Goal: Task Accomplishment & Management: Complete application form

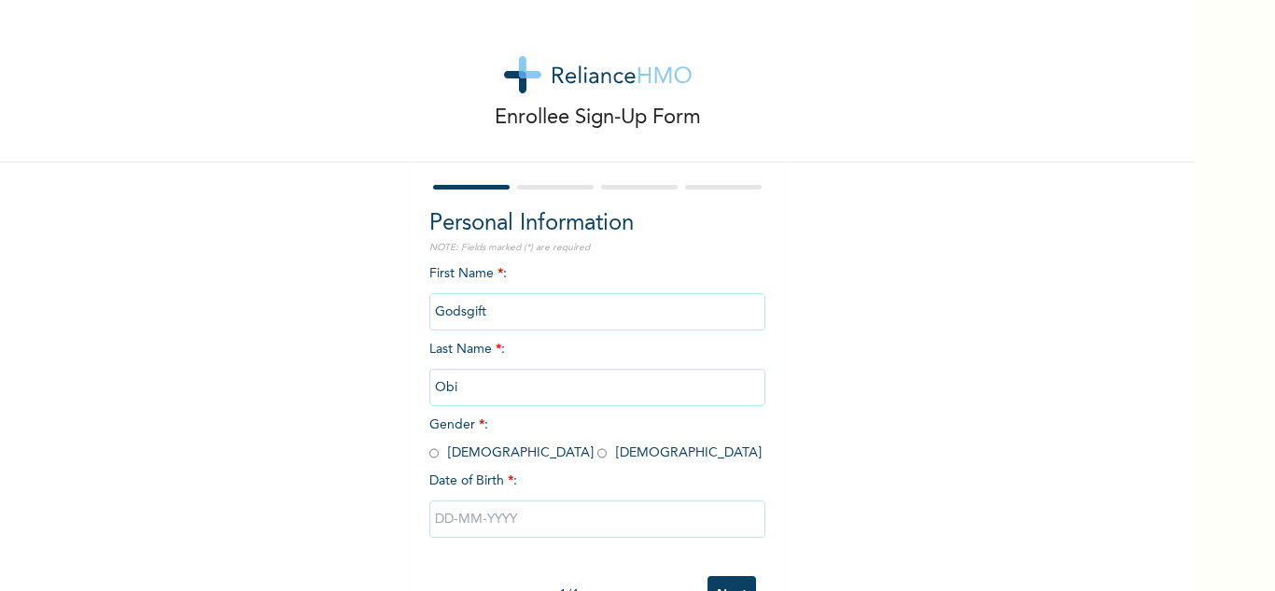
scroll to position [65, 0]
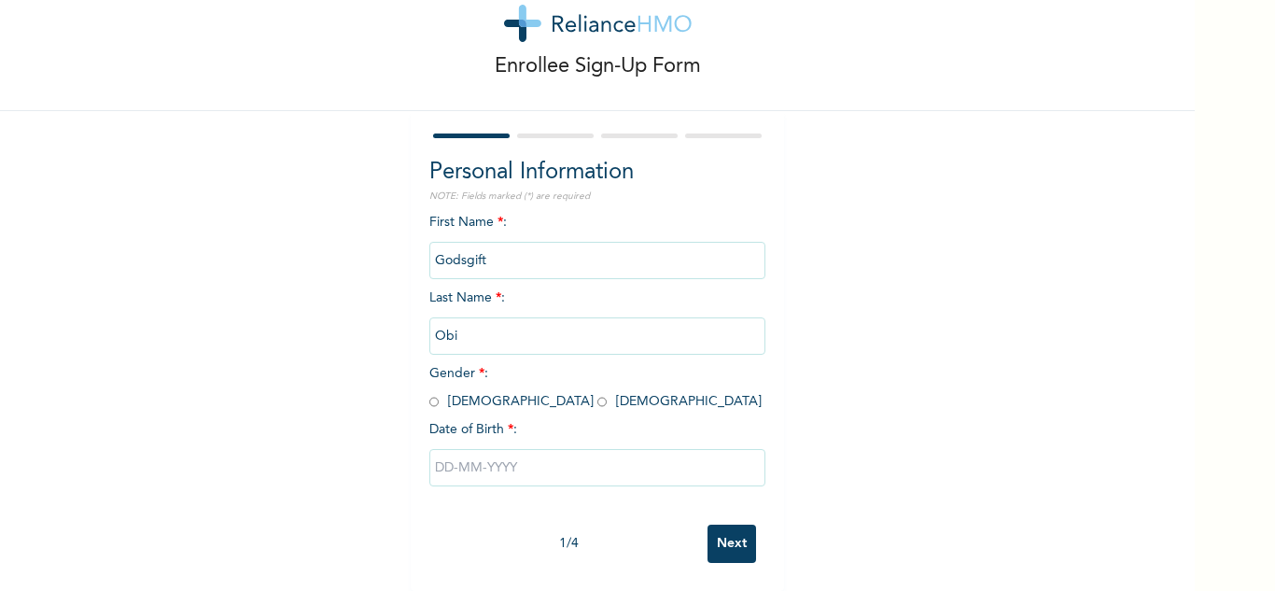
click at [597, 393] on input "radio" at bounding box center [601, 402] width 9 height 18
radio input "true"
click at [449, 456] on input "text" at bounding box center [597, 467] width 336 height 37
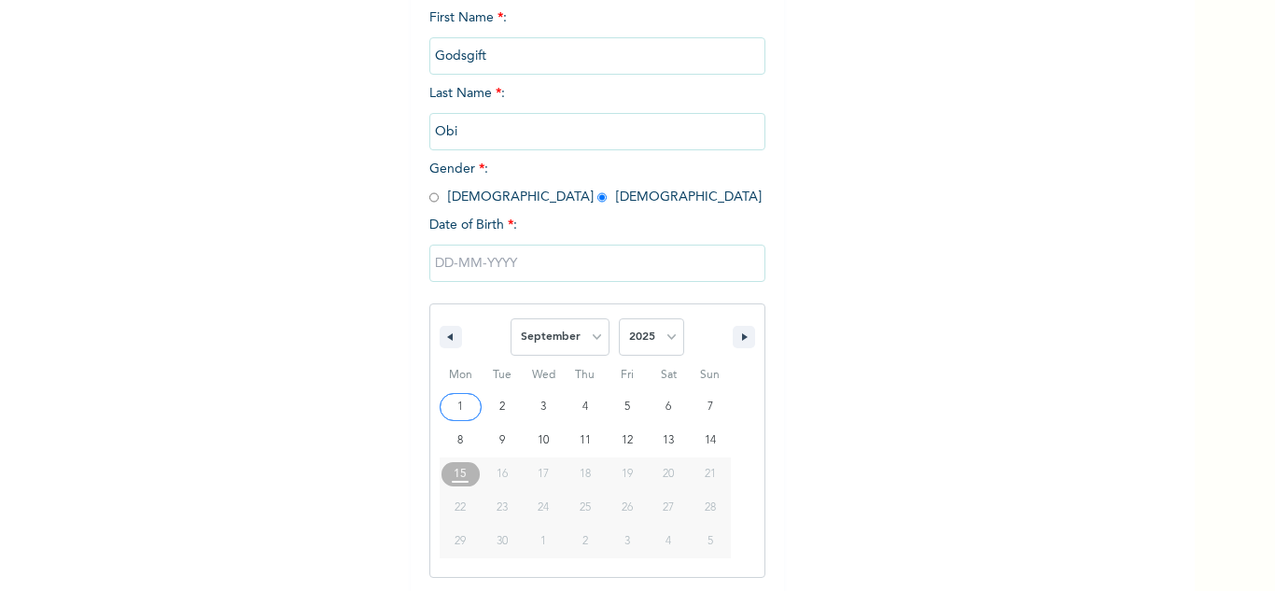
scroll to position [258, 0]
click at [563, 338] on select "January February March April May June July August September October November De…" at bounding box center [559, 334] width 99 height 37
click at [548, 333] on select "January February March April May June July August September October November De…" at bounding box center [559, 334] width 99 height 37
select select "4"
click at [510, 317] on select "January February March April May June July August September October November De…" at bounding box center [559, 334] width 99 height 37
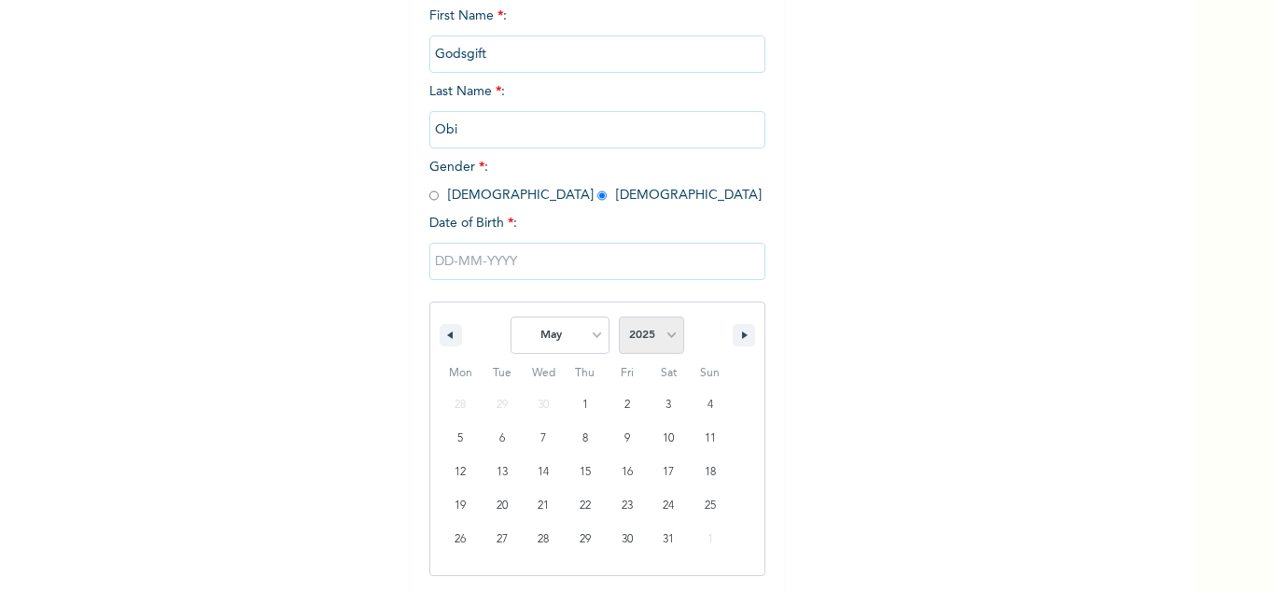
click at [634, 329] on select "2025 2024 2023 2022 2021 2020 2019 2018 2017 2016 2015 2014 2013 2012 2011 2010…" at bounding box center [651, 334] width 65 height 37
select select "1994"
click at [619, 317] on select "2025 2024 2023 2022 2021 2020 2019 2018 2017 2016 2015 2014 2013 2012 2011 2010…" at bounding box center [651, 334] width 65 height 37
type input "[DATE]"
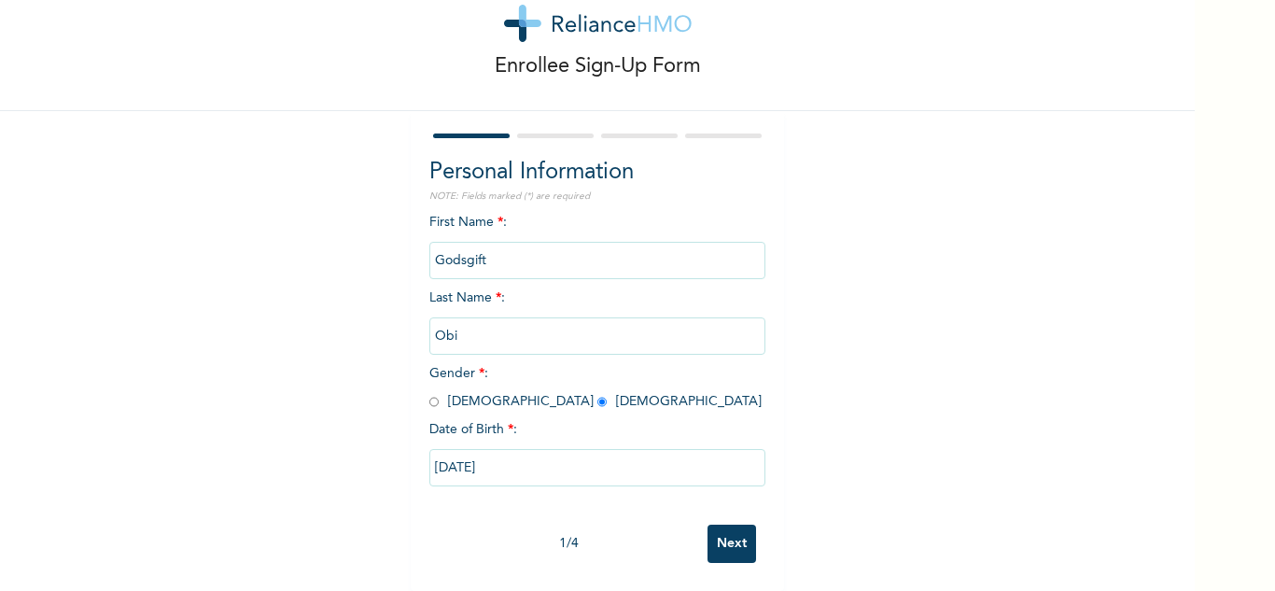
click at [728, 532] on input "Next" at bounding box center [731, 543] width 49 height 38
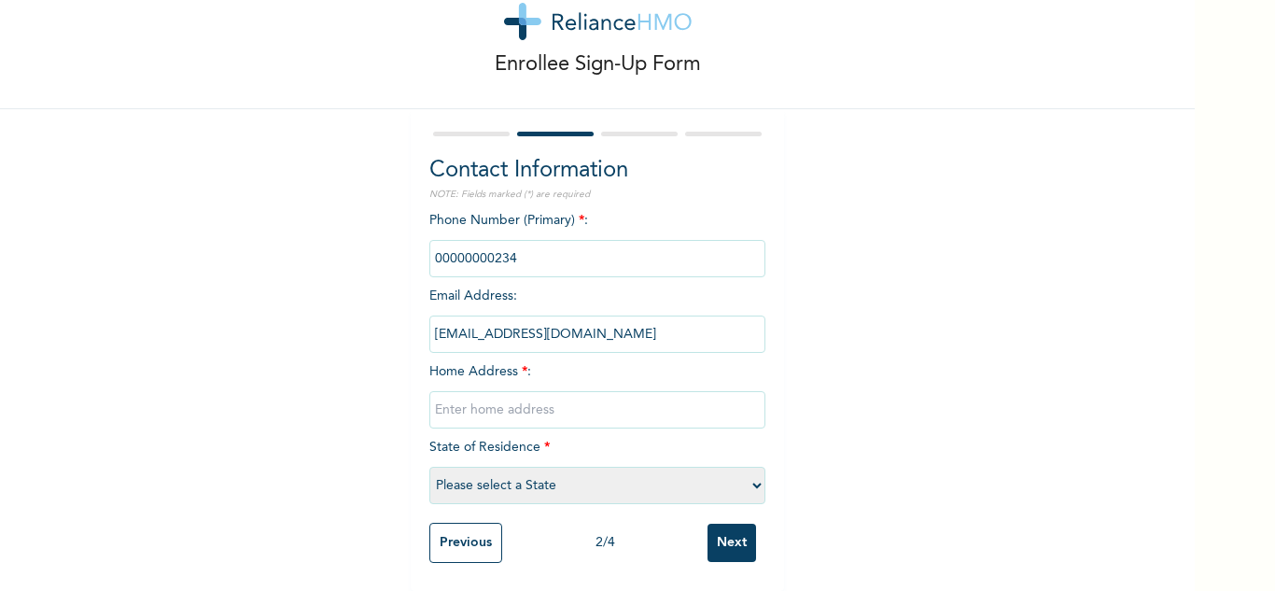
click at [523, 248] on input "phone" at bounding box center [597, 258] width 336 height 37
click at [793, 231] on div "Enrollee Sign-Up Form Contact Information NOTE: Fields marked (*) are required …" at bounding box center [597, 269] width 1195 height 644
click at [618, 243] on input "phone" at bounding box center [597, 258] width 336 height 37
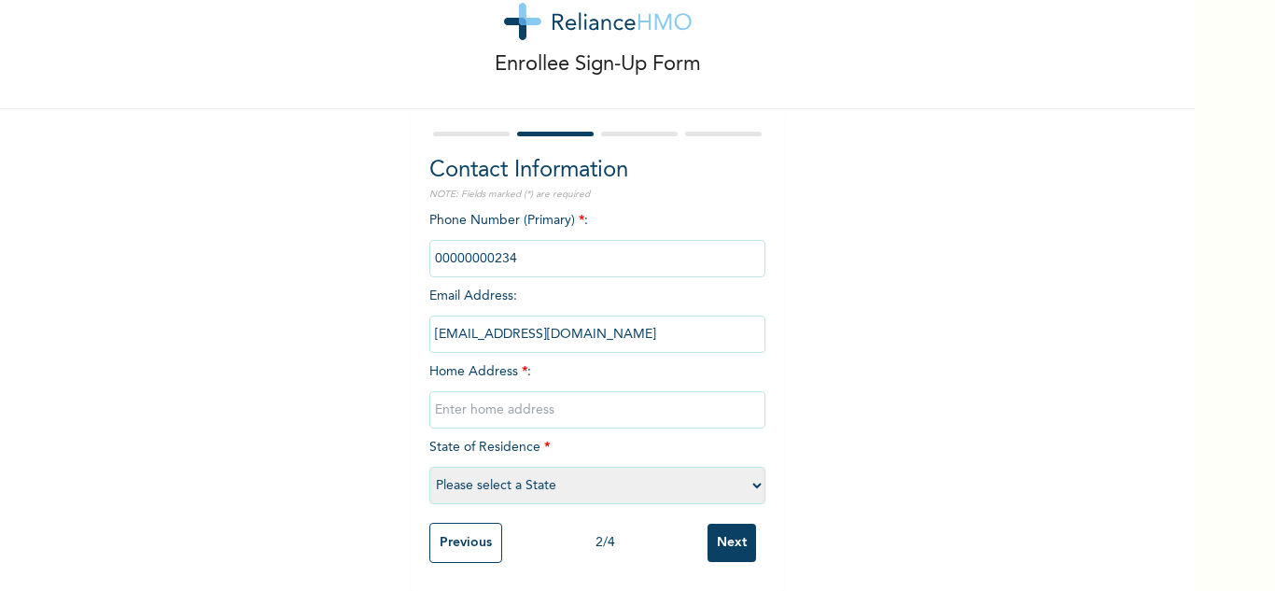
click at [618, 243] on input "phone" at bounding box center [597, 258] width 336 height 37
click at [680, 192] on div "Contact Information NOTE: Fields marked (*) are required Phone Number (Primary)…" at bounding box center [597, 333] width 336 height 359
click at [518, 240] on input "phone" at bounding box center [597, 258] width 336 height 37
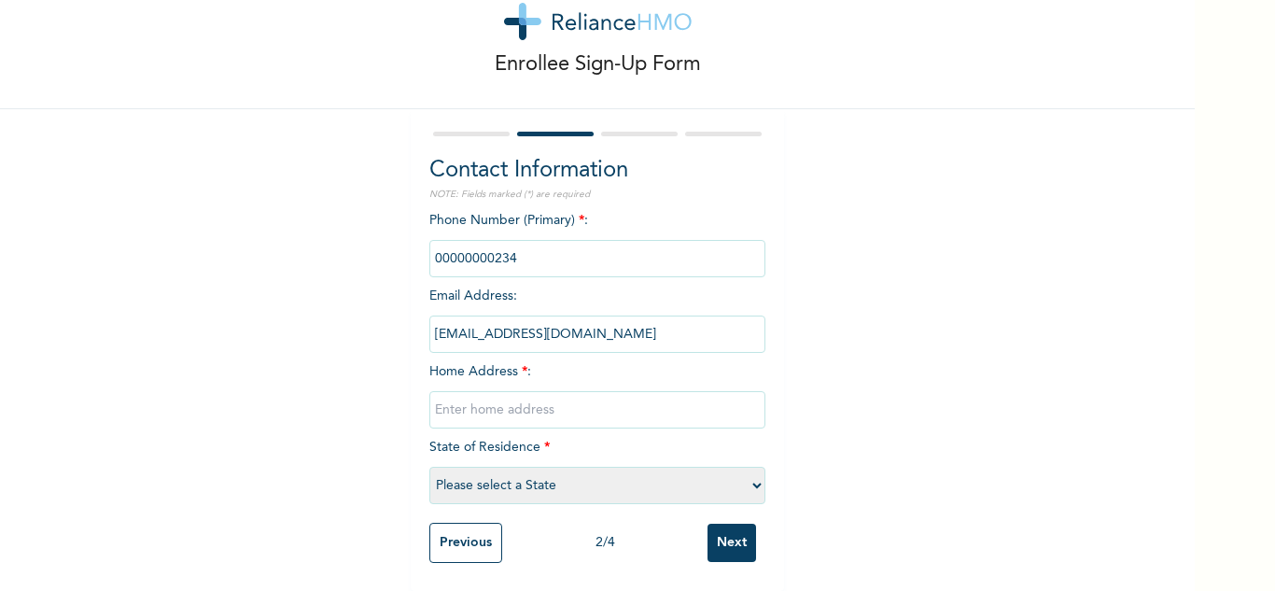
click at [518, 240] on input "phone" at bounding box center [597, 258] width 336 height 37
click at [495, 248] on input "phone" at bounding box center [597, 258] width 336 height 37
click at [512, 249] on input "phone" at bounding box center [597, 258] width 336 height 37
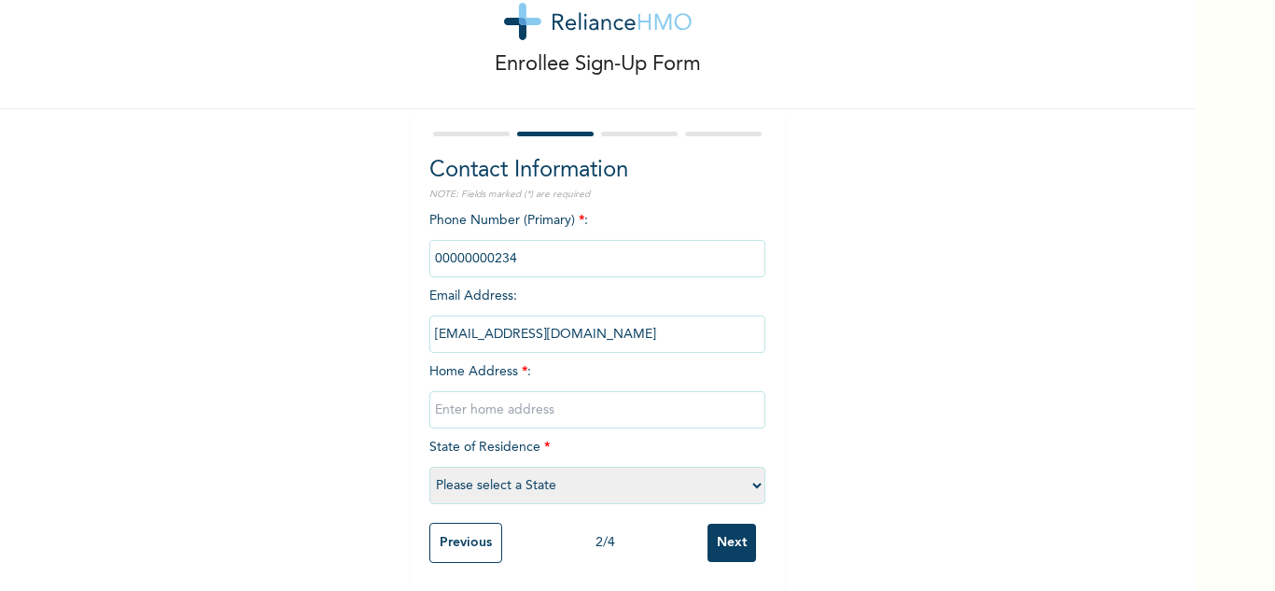
click at [466, 398] on input "text" at bounding box center [597, 409] width 336 height 37
type input "[STREET_ADDRESS]"
click at [462, 470] on select "Please select a State [PERSON_NAME] (FCT) [PERSON_NAME] Ibom [GEOGRAPHIC_DATA] …" at bounding box center [597, 485] width 336 height 37
select select "25"
click at [429, 467] on select "Please select a State [PERSON_NAME] (FCT) [PERSON_NAME] Ibom [GEOGRAPHIC_DATA] …" at bounding box center [597, 485] width 336 height 37
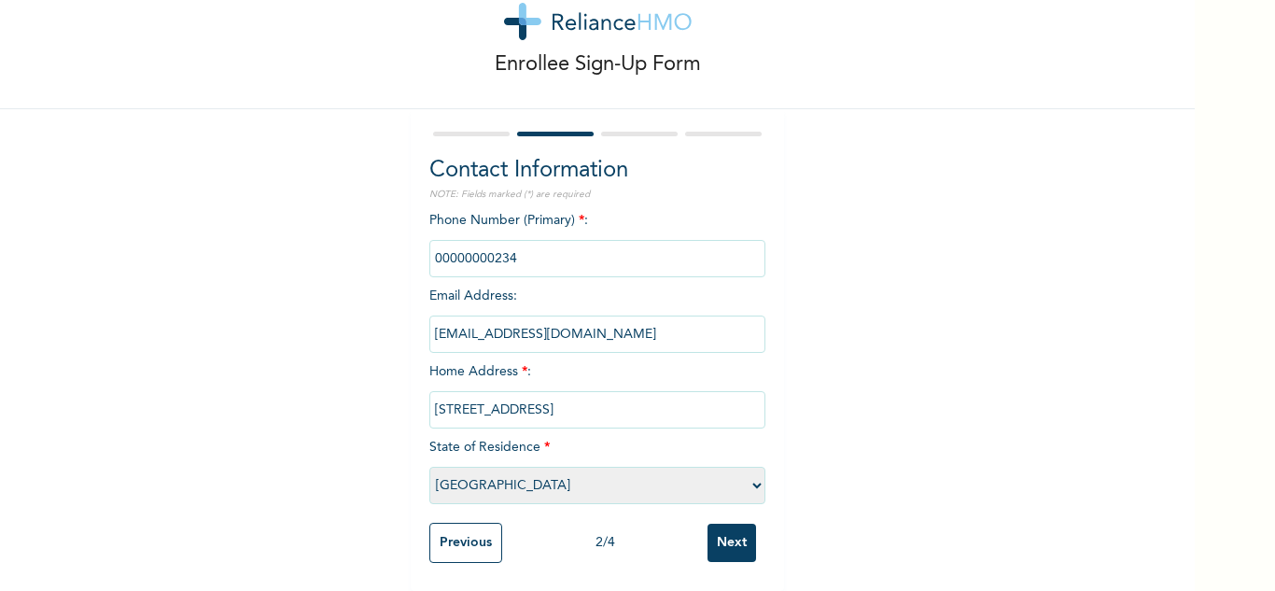
click at [716, 534] on input "Next" at bounding box center [731, 543] width 49 height 38
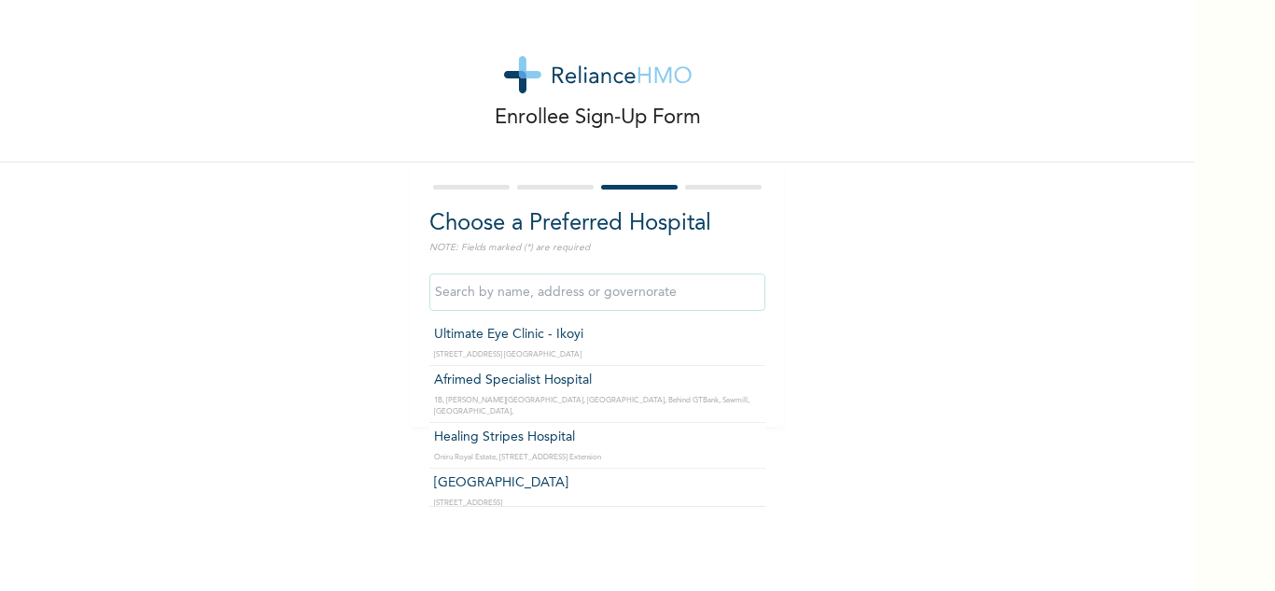
click at [514, 304] on input "text" at bounding box center [597, 291] width 336 height 37
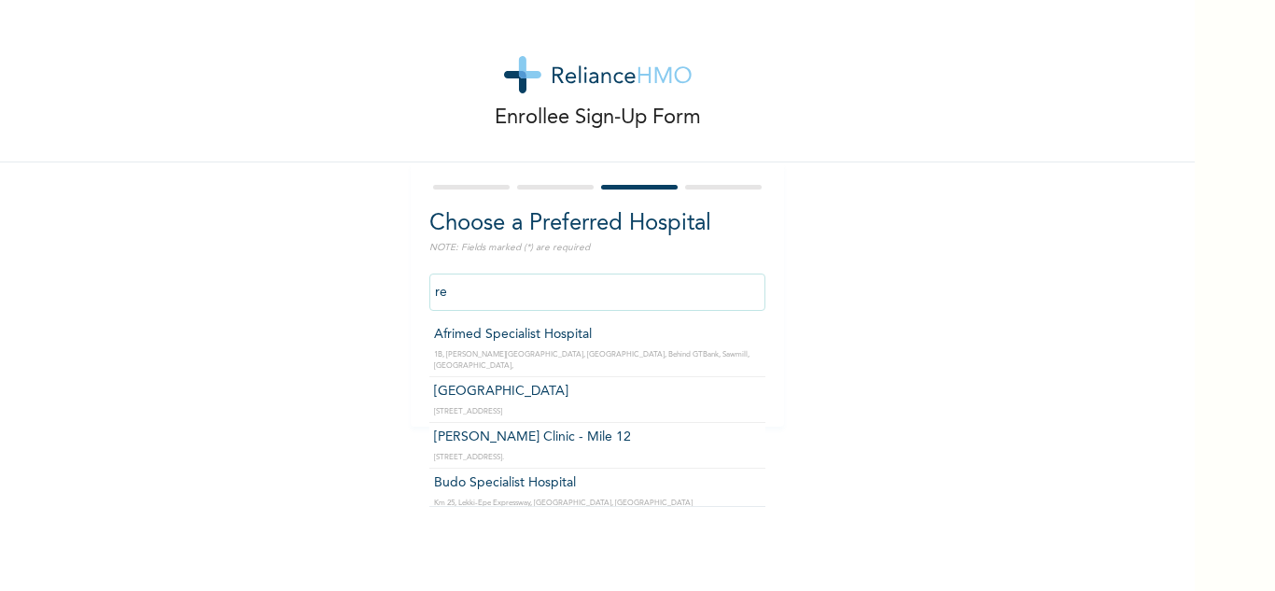
type input "r"
type input "s"
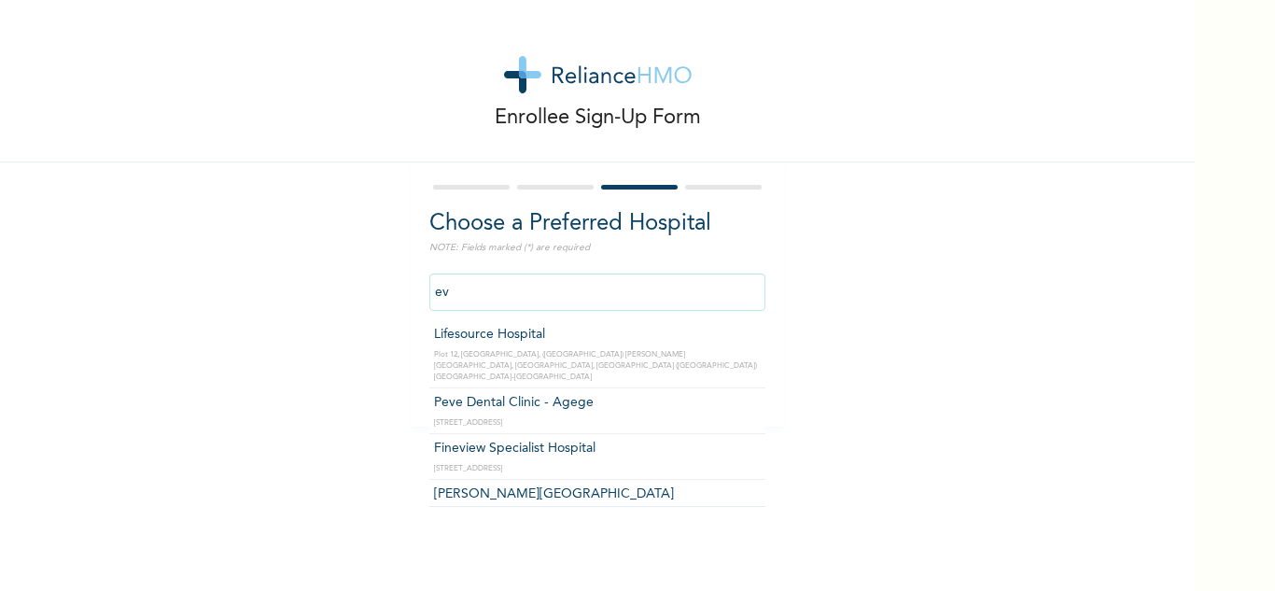
type input "e"
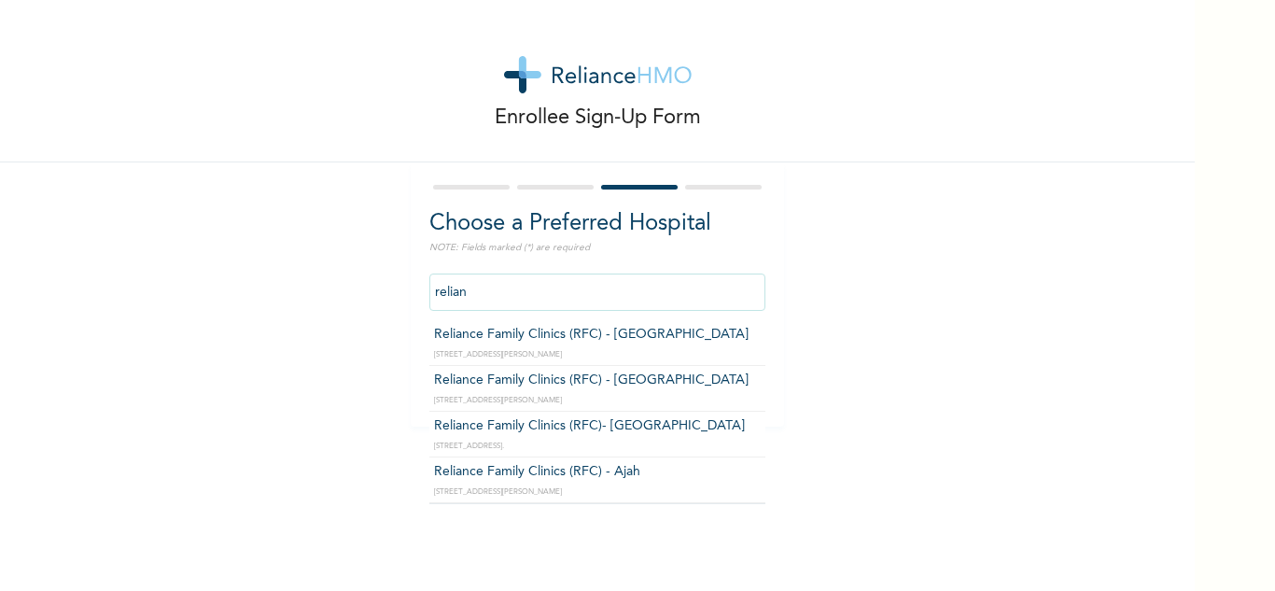
type input "Reliance Family Clinics (RFC) - [GEOGRAPHIC_DATA]"
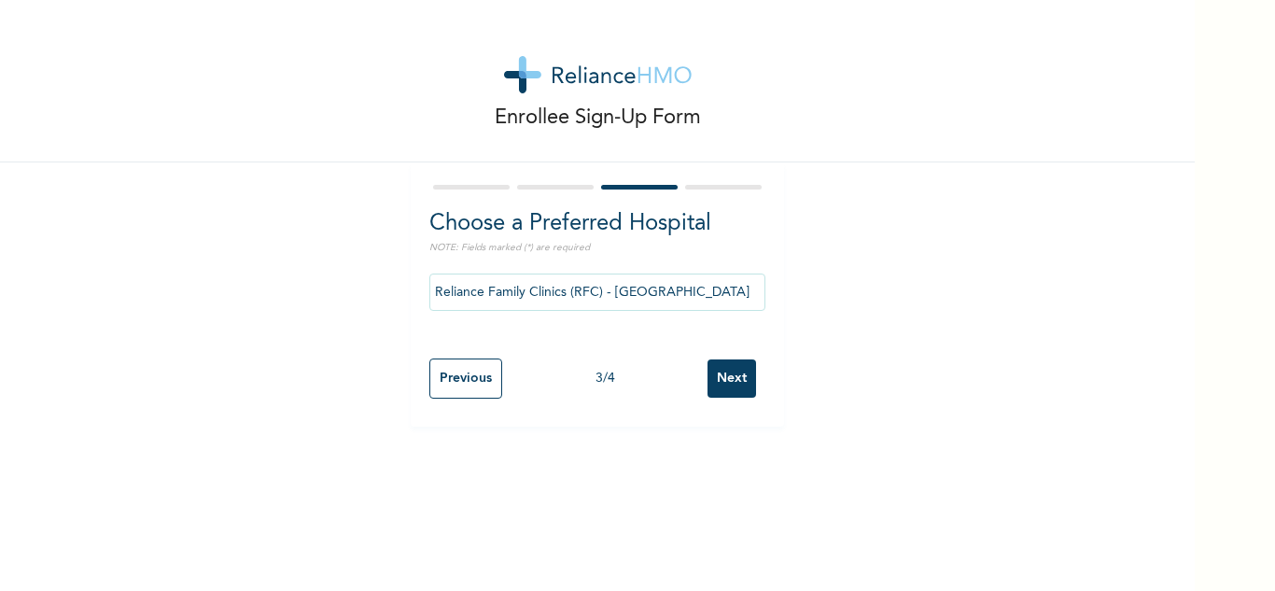
click at [744, 363] on input "Next" at bounding box center [731, 378] width 49 height 38
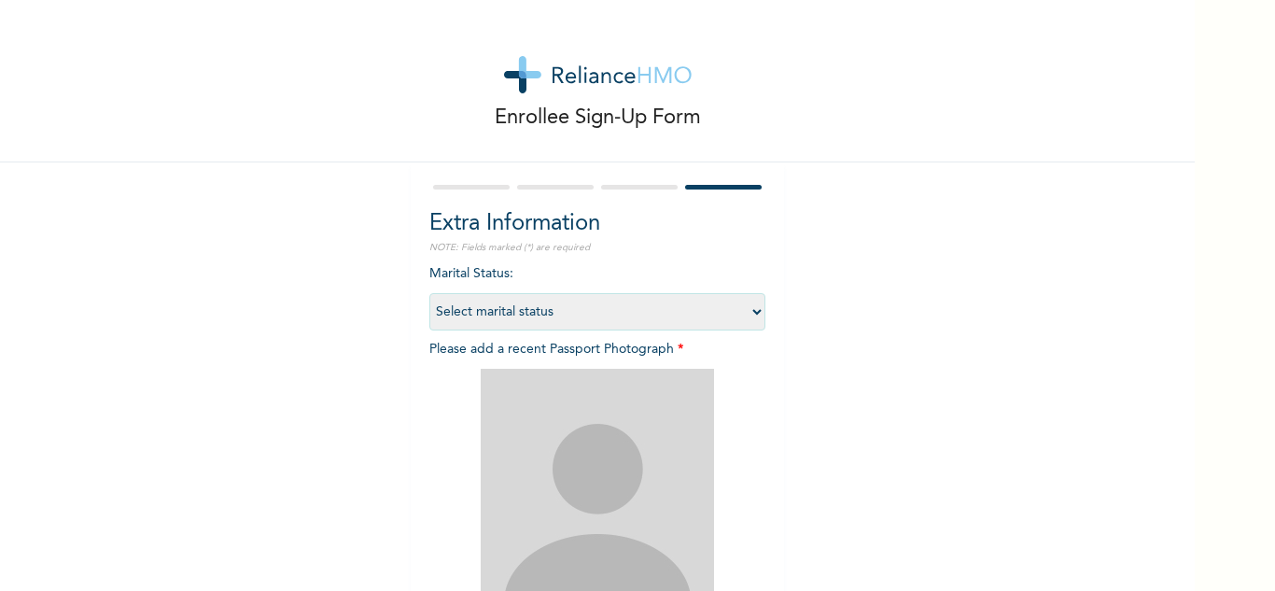
click at [673, 320] on select "Select marital status [DEMOGRAPHIC_DATA] Married [DEMOGRAPHIC_DATA] Widow/[DEMO…" at bounding box center [597, 311] width 336 height 37
select select "1"
click at [429, 293] on select "Select marital status [DEMOGRAPHIC_DATA] Married [DEMOGRAPHIC_DATA] Widow/[DEMO…" at bounding box center [597, 311] width 336 height 37
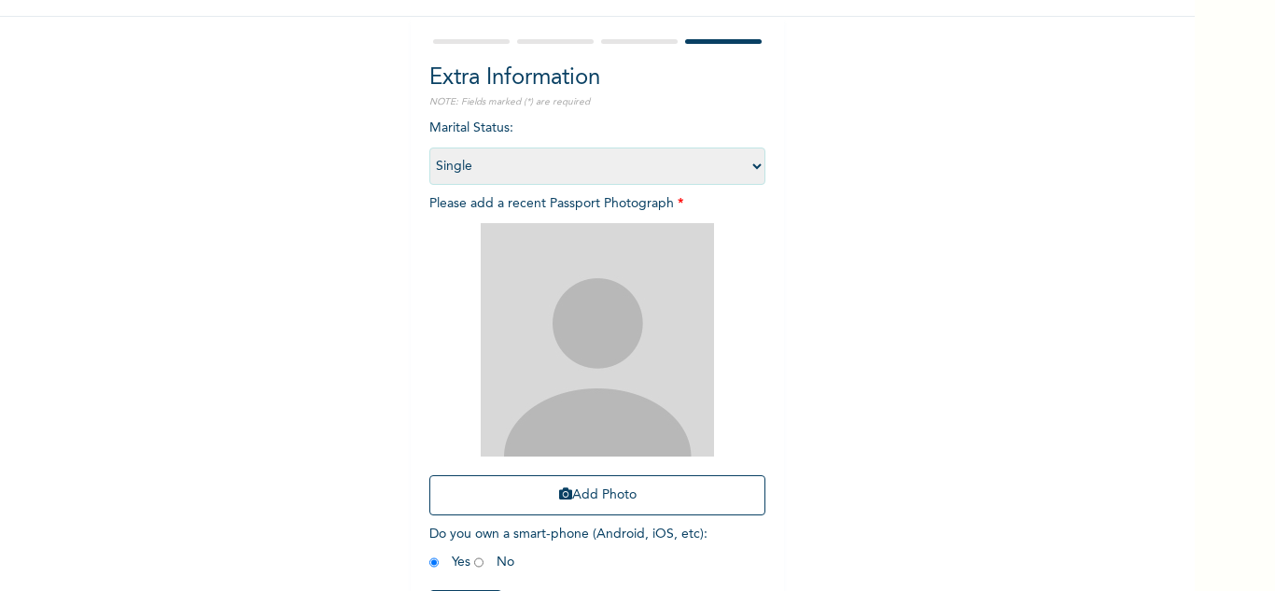
scroll to position [147, 0]
click at [569, 490] on button "Add Photo" at bounding box center [597, 494] width 336 height 40
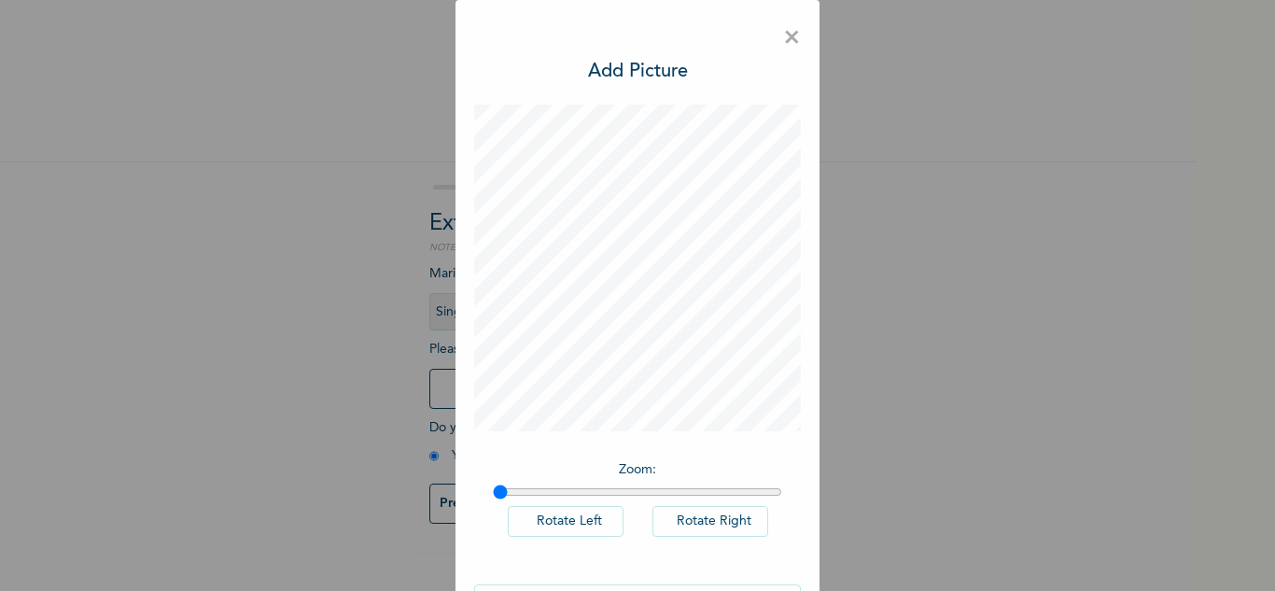
scroll to position [0, 0]
drag, startPoint x: 494, startPoint y: 489, endPoint x: 644, endPoint y: 493, distance: 150.3
click at [644, 493] on input "range" at bounding box center [637, 491] width 289 height 15
drag, startPoint x: 644, startPoint y: 493, endPoint x: 672, endPoint y: 491, distance: 28.1
type input "1.65"
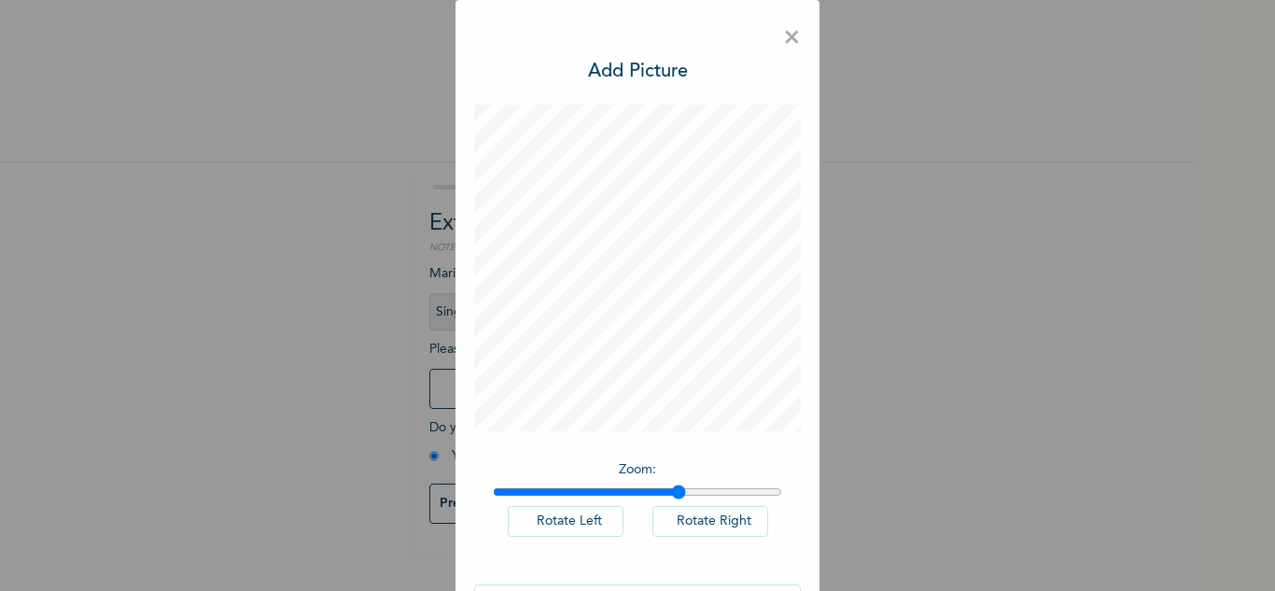
click at [672, 491] on input "range" at bounding box center [637, 491] width 289 height 15
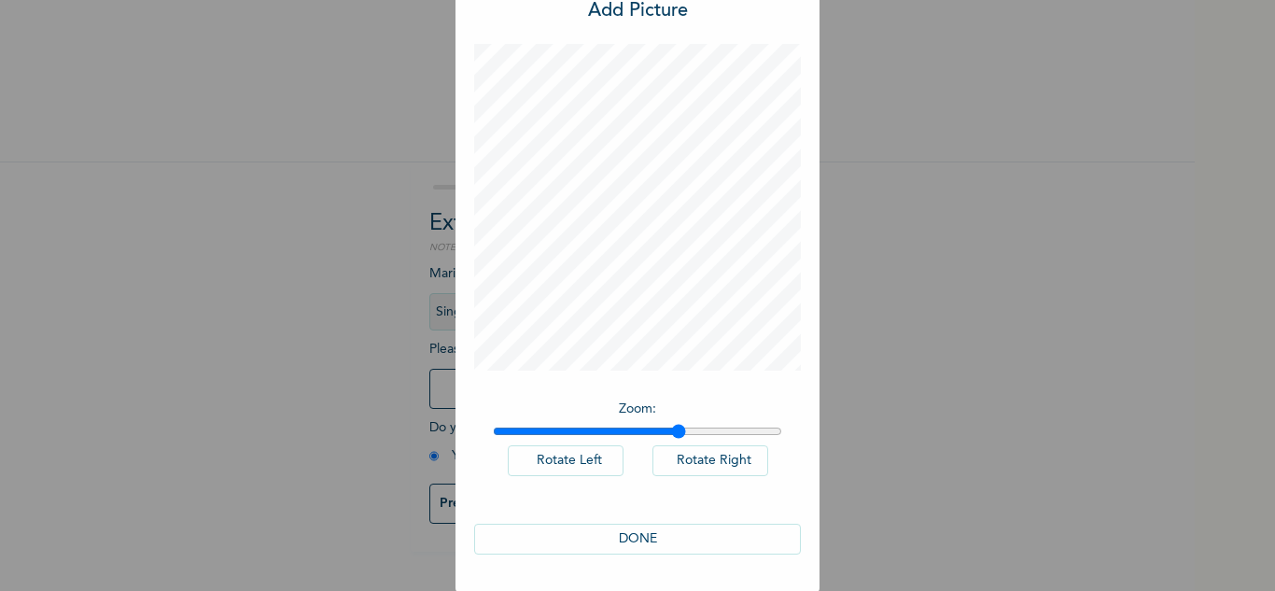
click at [670, 544] on button "DONE" at bounding box center [637, 539] width 327 height 31
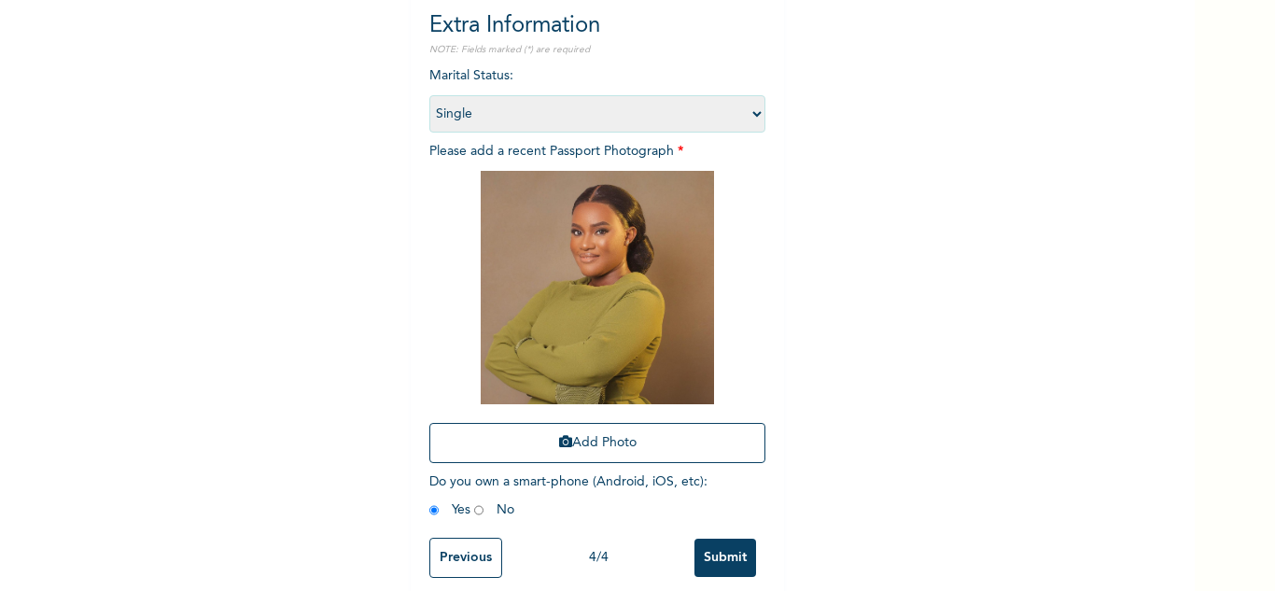
scroll to position [227, 0]
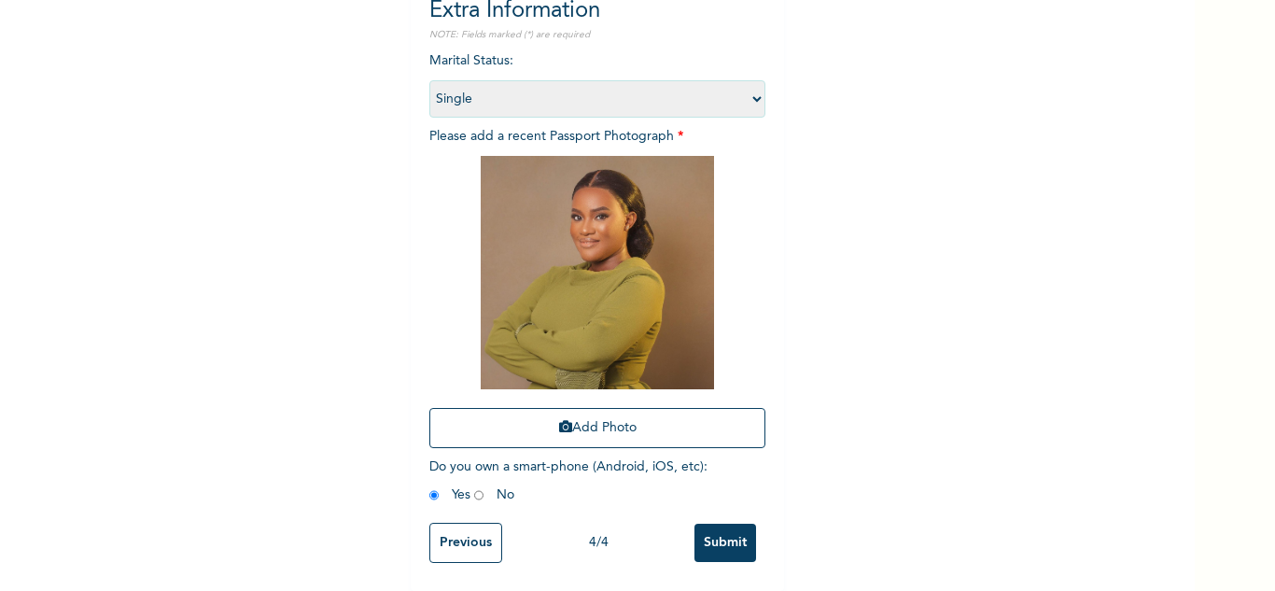
click at [728, 534] on input "Submit" at bounding box center [725, 543] width 62 height 38
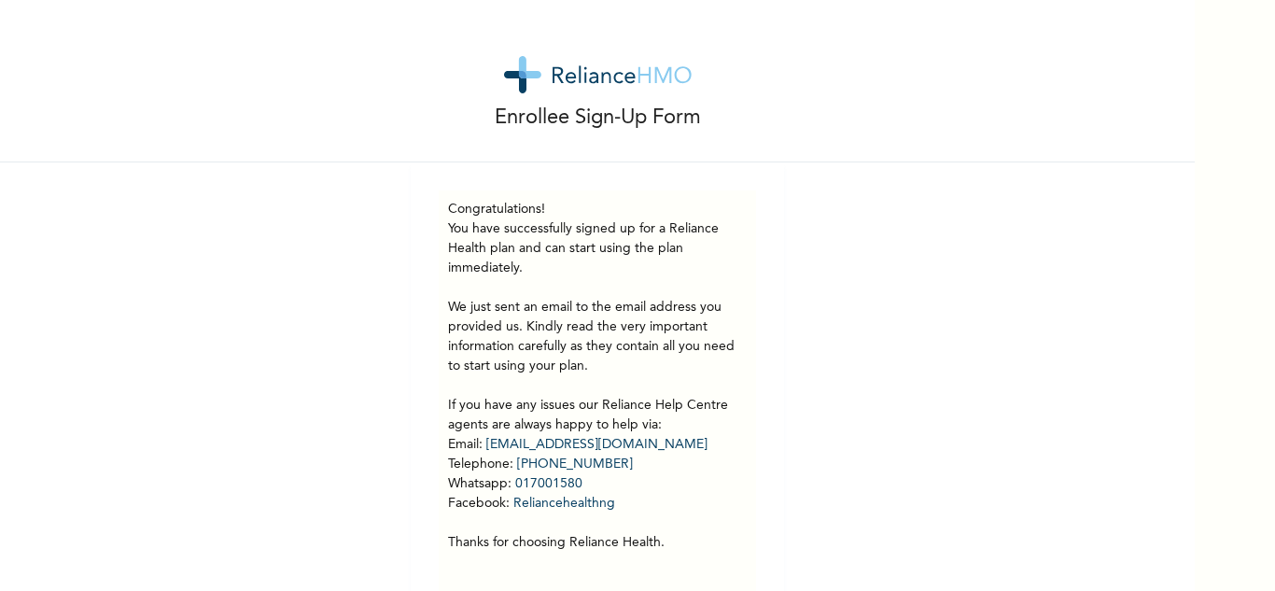
scroll to position [52, 0]
